Goal: Navigation & Orientation: Find specific page/section

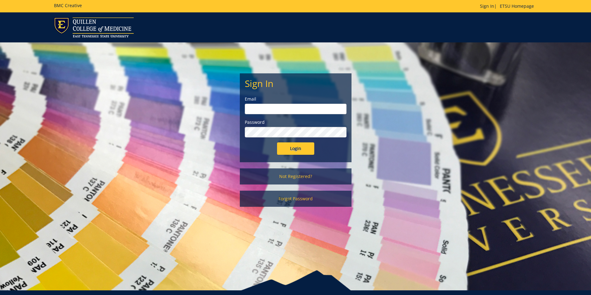
type input "pricejb2@etsu.edu"
click at [291, 149] on input "Login" at bounding box center [295, 149] width 37 height 12
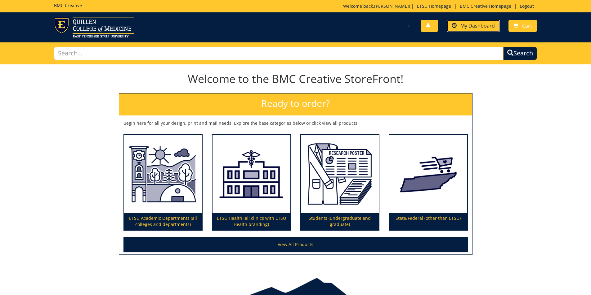
click at [475, 30] on link "My Dashboard" at bounding box center [472, 26] width 53 height 12
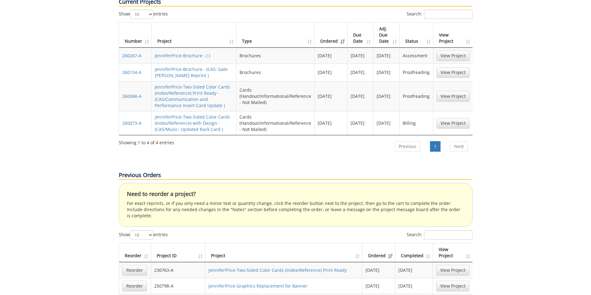
scroll to position [279, 0]
